Goal: Find specific page/section: Locate item on page

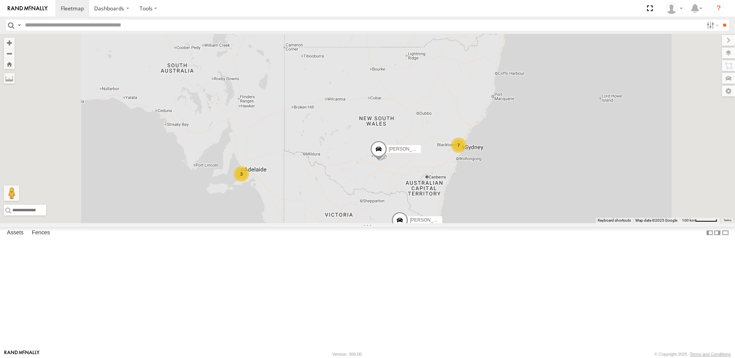
click at [0, 0] on span at bounding box center [0, 0] width 0 height 0
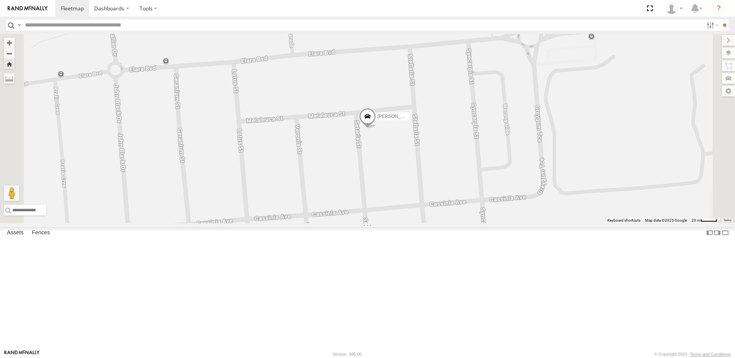
click at [456, 194] on div "[PERSON_NAME]" at bounding box center [367, 129] width 735 height 190
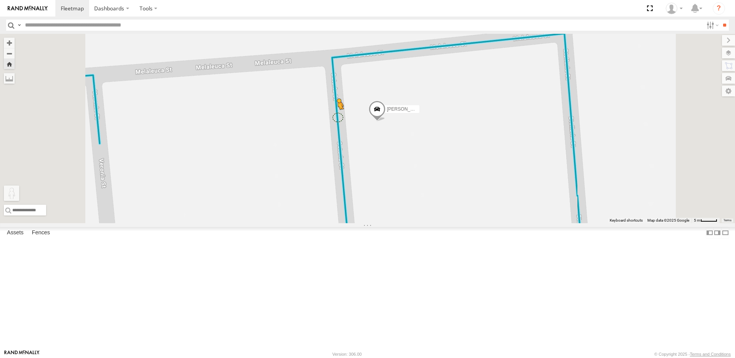
drag, startPoint x: 205, startPoint y: 320, endPoint x: 434, endPoint y: 180, distance: 268.6
click at [434, 180] on div "[PERSON_NAME] To activate drag with keyboard, press Alt + Enter. Once in keyboa…" at bounding box center [367, 129] width 735 height 190
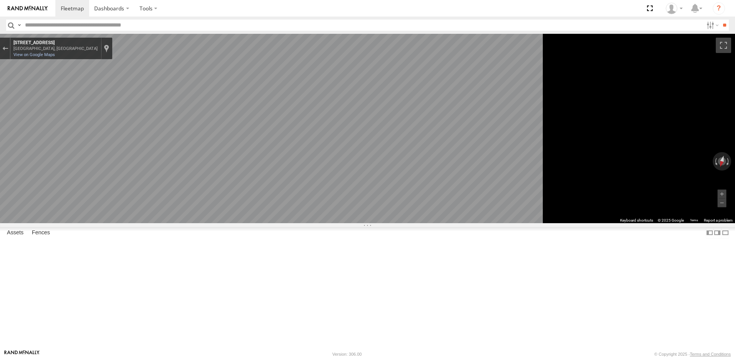
click at [187, 186] on main "← Move left → Move right ↑ Move up ↓ Move down + Zoom in - Zoom out Home Jump l…" at bounding box center [367, 192] width 735 height 316
click at [145, 183] on main "← Move left → Move right ↑ Move up ↓ Move down + Zoom in - Zoom out Home Jump l…" at bounding box center [367, 192] width 735 height 316
click at [164, 191] on main "← Move left → Move right ↑ Move up ↓ Move down + Zoom in - Zoom out Home Jump l…" at bounding box center [367, 192] width 735 height 316
click at [172, 194] on main "← Move left → Move right ↑ Move up ↓ Move down + Zoom in - Zoom out Home Jump l…" at bounding box center [367, 192] width 735 height 316
click at [110, 199] on main "← Move left → Move right ↑ Move up ↓ Move down + Zoom in - Zoom out Home Jump l…" at bounding box center [367, 192] width 735 height 316
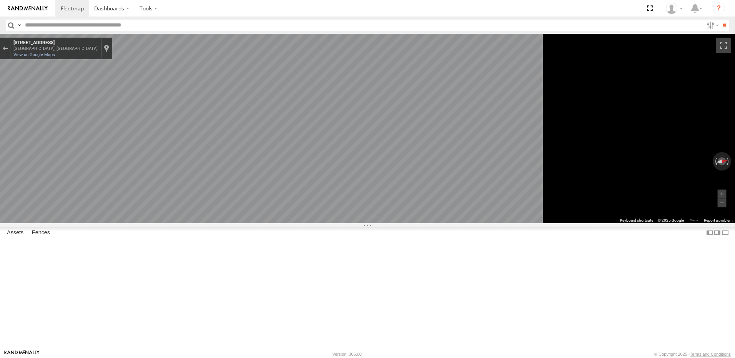
click at [226, 223] on div "Map" at bounding box center [367, 129] width 735 height 190
drag, startPoint x: 432, startPoint y: 230, endPoint x: 131, endPoint y: 175, distance: 306.5
click at [131, 175] on main "← Move left → Move right ↑ Move up ↓ Move down + Zoom in - Zoom out Home Jump l…" at bounding box center [367, 192] width 735 height 316
click at [25, 171] on main "← Move left → Move right ↑ Move up ↓ Move down + Zoom in - Zoom out Home Jump l…" at bounding box center [367, 192] width 735 height 316
click at [173, 183] on main "← Move left → Move right ↑ Move up ↓ Move down + Zoom in - Zoom out Home Jump l…" at bounding box center [367, 192] width 735 height 316
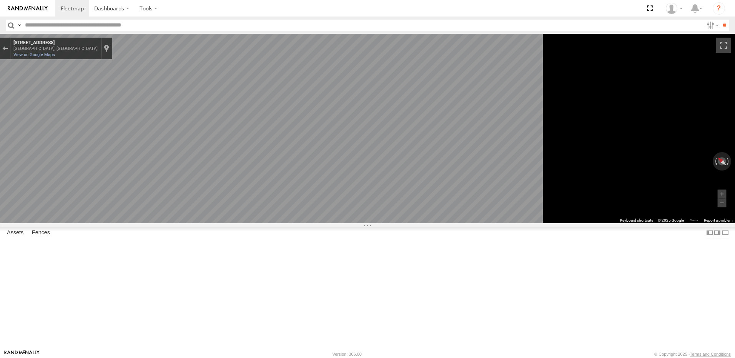
click at [27, 189] on main "← Move left → Move right ↑ Move up ↓ Move down + Zoom in - Zoom out Home Jump l…" at bounding box center [367, 192] width 735 height 316
click at [0, 213] on html "Dashboards" at bounding box center [367, 179] width 735 height 358
click at [150, 245] on main "← Move left → Move right ↑ Move up ↓ Move down + Zoom in - Zoom out Home Jump l…" at bounding box center [367, 192] width 735 height 316
click at [153, 257] on main "← Move left → Move right ↑ Move up ↓ Move down + Zoom in - Zoom out Home Jump l…" at bounding box center [367, 192] width 735 height 316
click at [0, 325] on html "Dashboards" at bounding box center [367, 179] width 735 height 358
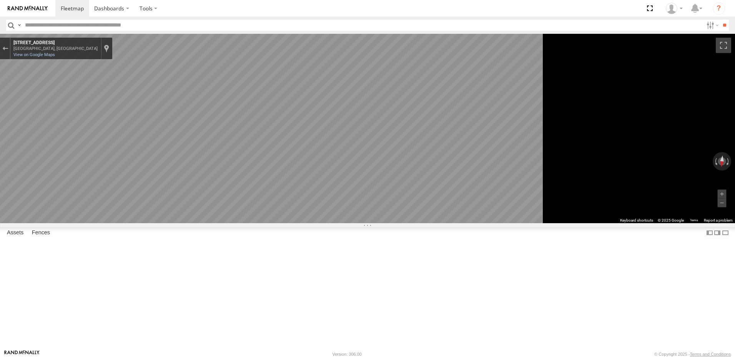
click at [128, 289] on main "← Move left → Move right ↑ Move up ↓ Move down + Zoom in - Zoom out Home Jump l…" at bounding box center [367, 192] width 735 height 316
